Goal: Task Accomplishment & Management: Use online tool/utility

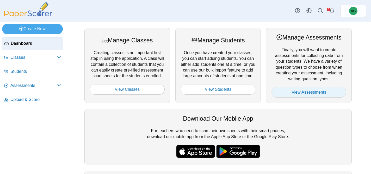
click at [321, 87] on link "View Assessments" at bounding box center [308, 92] width 75 height 10
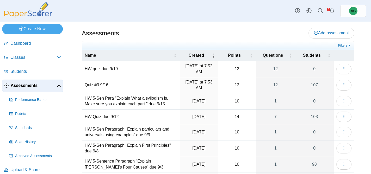
scroll to position [79, 0]
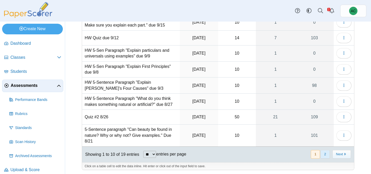
click at [326, 155] on button "2" at bounding box center [324, 154] width 9 height 9
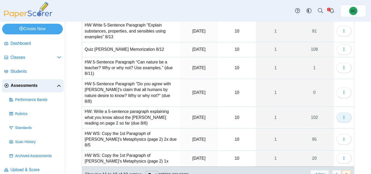
click at [347, 114] on button "button" at bounding box center [343, 118] width 15 height 10
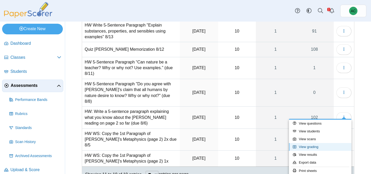
click at [318, 146] on link "View grading" at bounding box center [320, 147] width 63 height 8
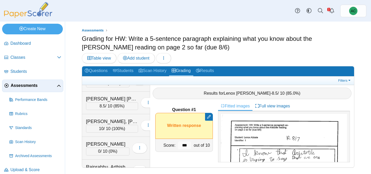
scroll to position [1628, 0]
click at [101, 142] on div "[PERSON_NAME]" at bounding box center [107, 144] width 43 height 7
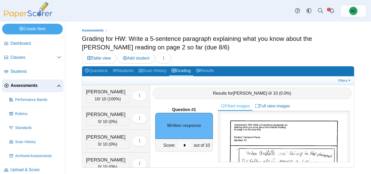
scroll to position [1765, 0]
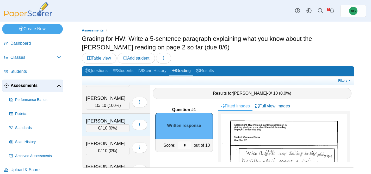
click at [108, 124] on div "Santisi, Liliana" at bounding box center [107, 121] width 43 height 7
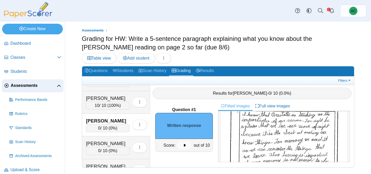
scroll to position [41, 0]
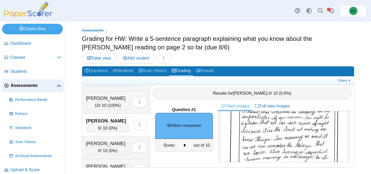
click at [261, 135] on img at bounding box center [284, 154] width 126 height 163
click at [188, 145] on input "*" at bounding box center [184, 146] width 13 height 8
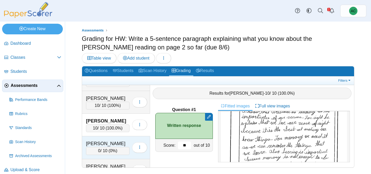
type input "**"
click at [109, 144] on div "[PERSON_NAME]" at bounding box center [107, 143] width 43 height 7
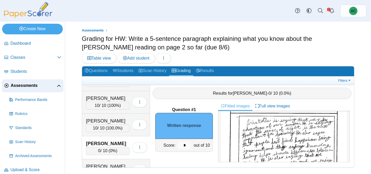
scroll to position [32, 0]
click at [271, 132] on img at bounding box center [284, 164] width 126 height 163
click at [186, 146] on input "*" at bounding box center [184, 146] width 13 height 8
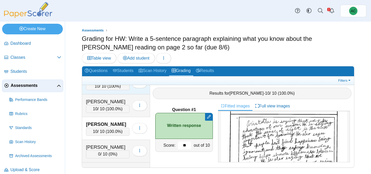
scroll to position [1790, 0]
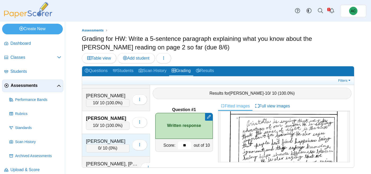
type input "**"
click at [109, 136] on div "Shamon, Micah 0 / 10 ( 0% ) Loading…" at bounding box center [116, 145] width 68 height 23
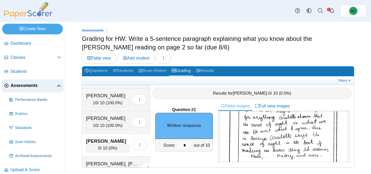
scroll to position [68, 0]
click at [189, 144] on input "*" at bounding box center [184, 146] width 13 height 8
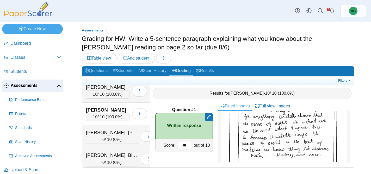
scroll to position [1823, 0]
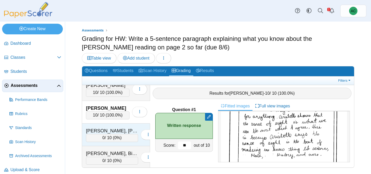
type input "**"
click at [96, 131] on div "Shintaku, Knox" at bounding box center [112, 131] width 52 height 7
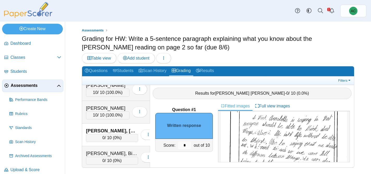
scroll to position [0, 0]
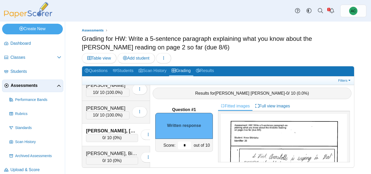
click at [186, 142] on input "*" at bounding box center [184, 146] width 13 height 8
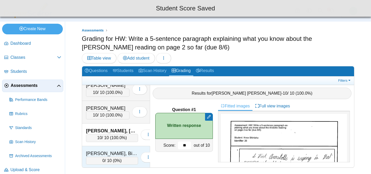
type input "**"
click at [115, 148] on div "Singh, Bishmeet 0 / 10 ( 0% ) Loading…" at bounding box center [116, 157] width 68 height 23
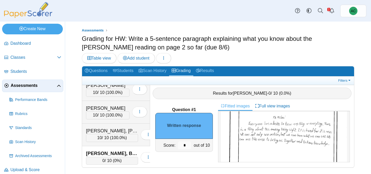
scroll to position [68, 0]
click at [187, 146] on input "*" at bounding box center [184, 146] width 13 height 8
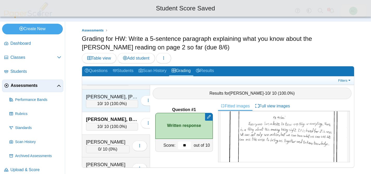
scroll to position [1858, 0]
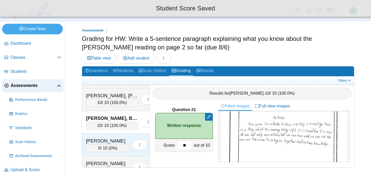
type input "**"
click at [103, 138] on div "[PERSON_NAME]" at bounding box center [107, 141] width 43 height 7
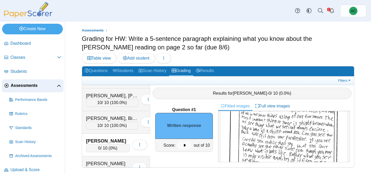
scroll to position [36, 0]
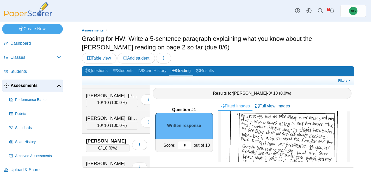
click at [183, 144] on input "*" at bounding box center [184, 146] width 13 height 8
click at [186, 144] on input "*" at bounding box center [184, 146] width 13 height 8
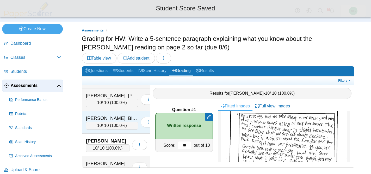
scroll to position [1878, 0]
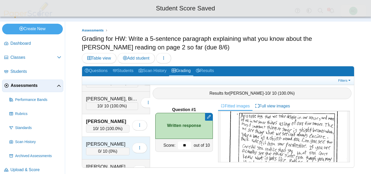
type input "**"
click at [109, 141] on div "[PERSON_NAME]" at bounding box center [107, 144] width 43 height 7
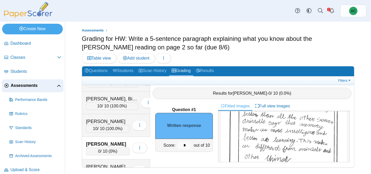
scroll to position [81, 0]
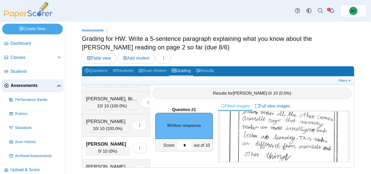
click at [189, 142] on input "*" at bounding box center [184, 146] width 13 height 8
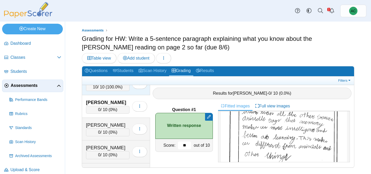
scroll to position [1927, 0]
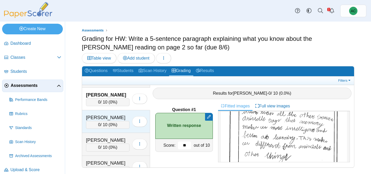
type input "**"
click at [95, 122] on div "0 / 10 ( 0% )" at bounding box center [107, 125] width 43 height 8
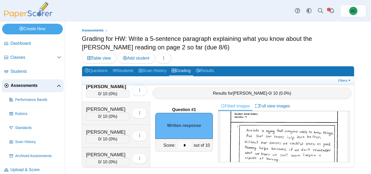
scroll to position [25, 0]
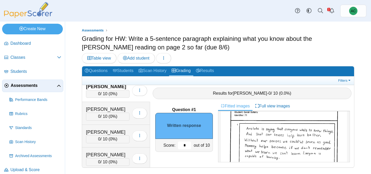
click at [187, 145] on input "*" at bounding box center [184, 146] width 13 height 8
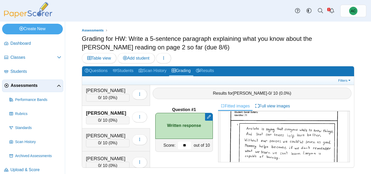
scroll to position [1931, 0]
type input "**"
click at [113, 138] on div "[PERSON_NAME]" at bounding box center [107, 136] width 43 height 7
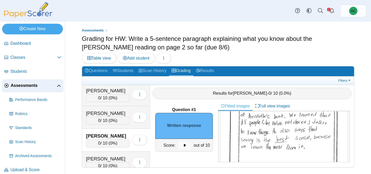
scroll to position [52, 0]
click at [188, 145] on input "*" at bounding box center [184, 146] width 13 height 8
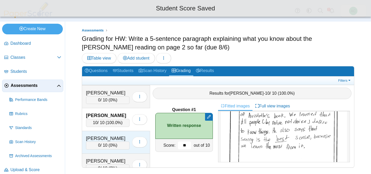
scroll to position [1953, 0]
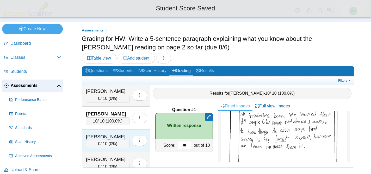
type input "**"
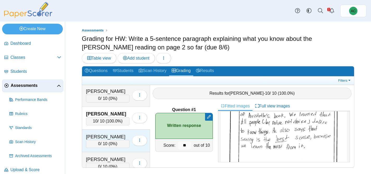
click at [94, 145] on div "0 / 10 ( 0% )" at bounding box center [107, 144] width 43 height 8
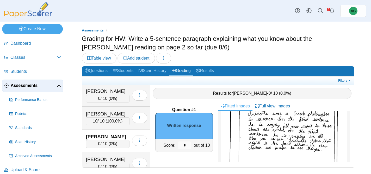
scroll to position [40, 0]
click at [187, 145] on input "*" at bounding box center [184, 146] width 13 height 8
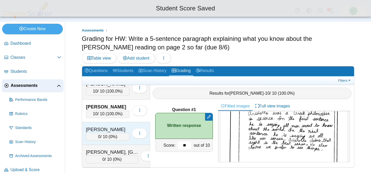
scroll to position [1985, 0]
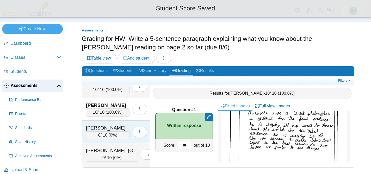
type input "**"
click at [102, 136] on div "0 / 10 ( 0% )" at bounding box center [107, 136] width 43 height 8
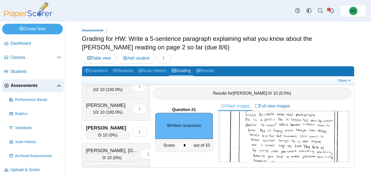
scroll to position [40, 0]
click at [187, 143] on input "*" at bounding box center [184, 146] width 13 height 8
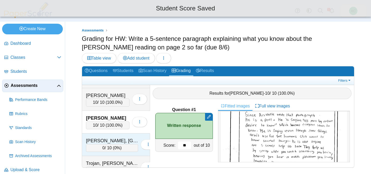
scroll to position [1998, 0]
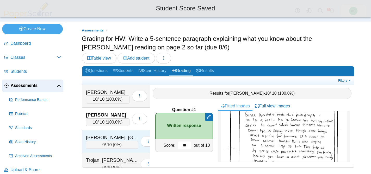
type input "**"
click at [94, 140] on div "Terpstra, Lexington" at bounding box center [112, 137] width 52 height 7
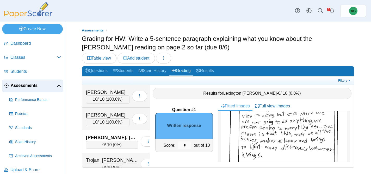
scroll to position [75, 0]
click at [186, 145] on input "*" at bounding box center [184, 146] width 13 height 8
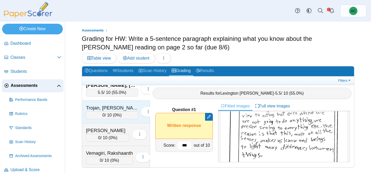
type input "***"
click at [109, 110] on div "Trojan, [PERSON_NAME]" at bounding box center [112, 108] width 52 height 7
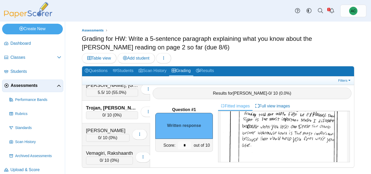
scroll to position [37, 0]
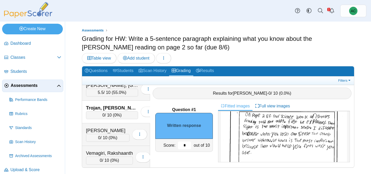
click at [188, 145] on input "*" at bounding box center [184, 146] width 13 height 8
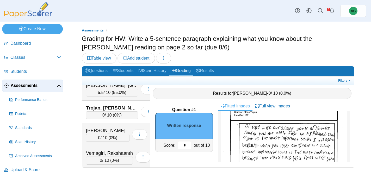
scroll to position [26, 0]
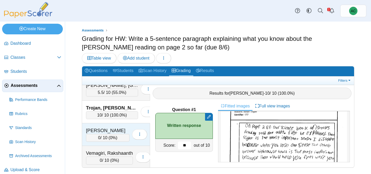
type input "**"
click at [107, 133] on div "Unsworth, Parker" at bounding box center [107, 130] width 43 height 7
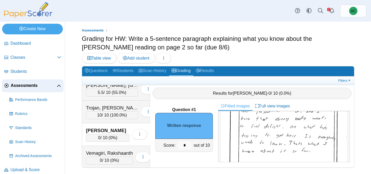
scroll to position [75, 0]
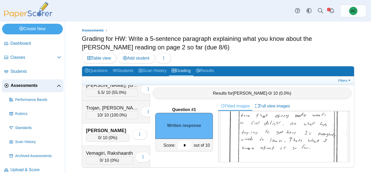
click at [185, 144] on input "*" at bounding box center [184, 146] width 13 height 8
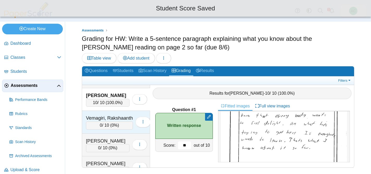
scroll to position [2085, 0]
type input "**"
click at [107, 122] on div "0 / 10 ( 0% )" at bounding box center [109, 126] width 47 height 8
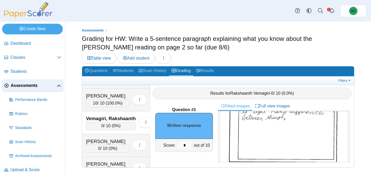
scroll to position [98, 0]
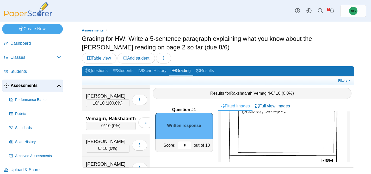
click at [188, 144] on input "*" at bounding box center [184, 146] width 13 height 8
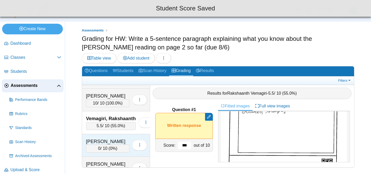
type input "***"
click at [115, 142] on div "[PERSON_NAME]" at bounding box center [107, 141] width 43 height 7
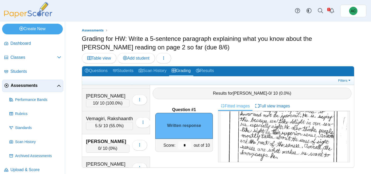
scroll to position [40, 0]
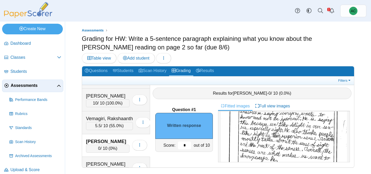
click at [189, 144] on input "*" at bounding box center [184, 146] width 13 height 8
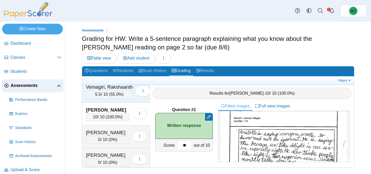
scroll to position [2121, 0]
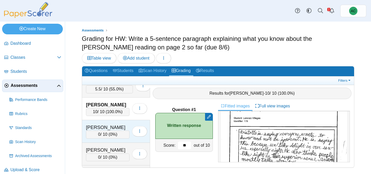
type input "**"
click at [98, 120] on div "Walecka, Helena 0 / 10 ( 0% ) Loading…" at bounding box center [116, 131] width 68 height 23
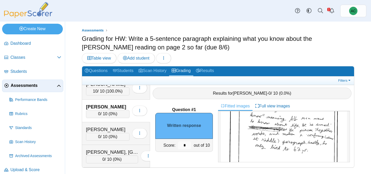
scroll to position [69, 0]
click at [188, 145] on input "*" at bounding box center [184, 146] width 13 height 8
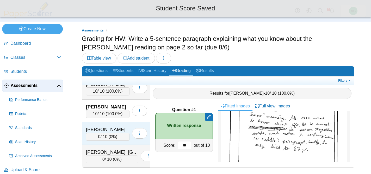
type input "**"
click at [88, 134] on div "0 / 10 ( 0% )" at bounding box center [107, 137] width 43 height 8
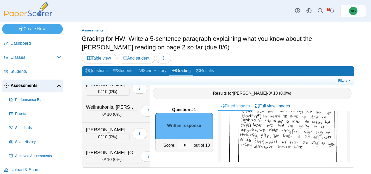
scroll to position [57, 0]
click at [186, 144] on input "*" at bounding box center [184, 146] width 13 height 8
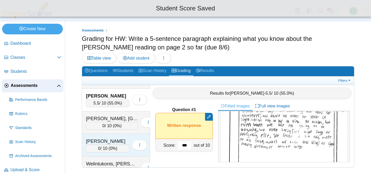
scroll to position [2174, 0]
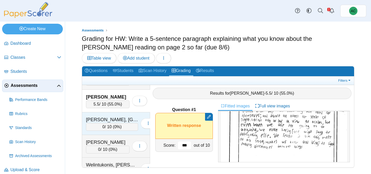
type input "***"
click at [100, 117] on div "Wasmundt, Ireland" at bounding box center [112, 119] width 52 height 7
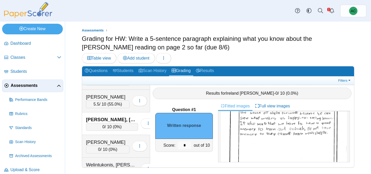
scroll to position [0, 0]
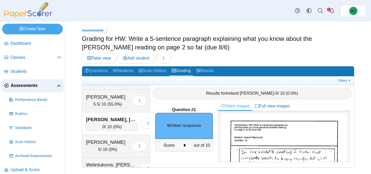
click at [32, 13] on img at bounding box center [28, 10] width 52 height 16
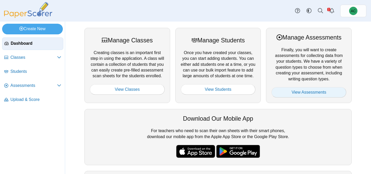
click at [311, 90] on link "View Assessments" at bounding box center [308, 92] width 75 height 10
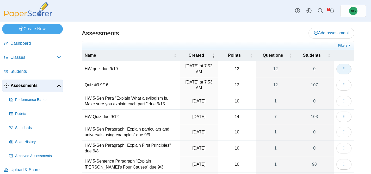
click at [346, 70] on button "button" at bounding box center [343, 69] width 15 height 10
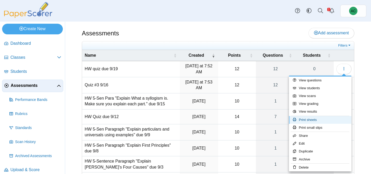
click at [312, 117] on link "Print sheets" at bounding box center [320, 120] width 63 height 8
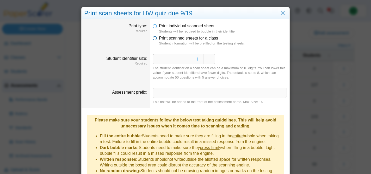
click at [183, 40] on span "Print scanned sheets for a class" at bounding box center [188, 38] width 59 height 4
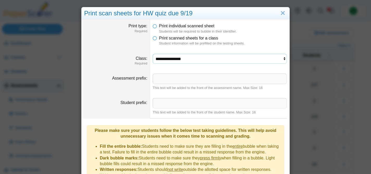
click at [183, 56] on select "**********" at bounding box center [220, 59] width 134 height 10
click at [153, 54] on select "**********" at bounding box center [220, 59] width 134 height 10
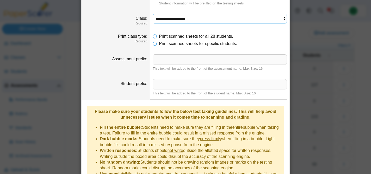
scroll to position [89, 0]
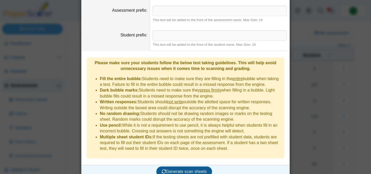
click at [179, 170] on span "Generate scan sheets" at bounding box center [184, 172] width 45 height 4
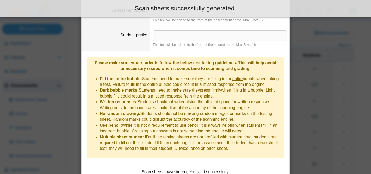
scroll to position [131, 0]
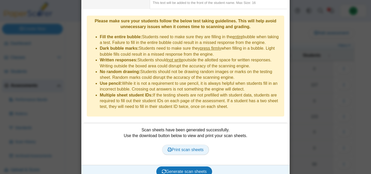
click at [184, 148] on span "Print scan sheets" at bounding box center [185, 150] width 36 height 4
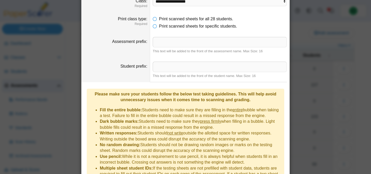
scroll to position [23, 0]
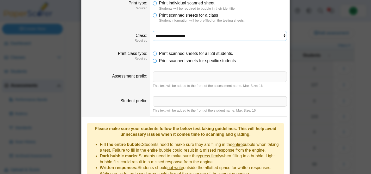
click at [167, 34] on select "**********" at bounding box center [220, 36] width 134 height 10
select select "**********"
click at [153, 31] on select "**********" at bounding box center [220, 36] width 134 height 10
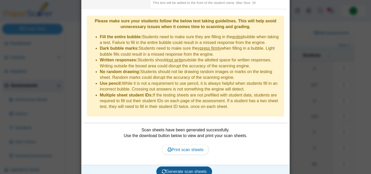
click at [172, 170] on span "Generate scan sheets" at bounding box center [184, 172] width 45 height 4
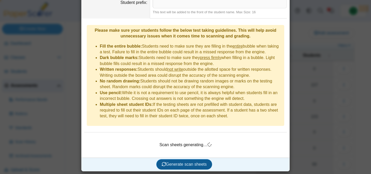
scroll to position [114, 0]
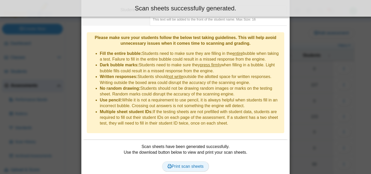
click at [184, 164] on span "Print scan sheets" at bounding box center [185, 166] width 36 height 4
